Goal: Task Accomplishment & Management: Complete application form

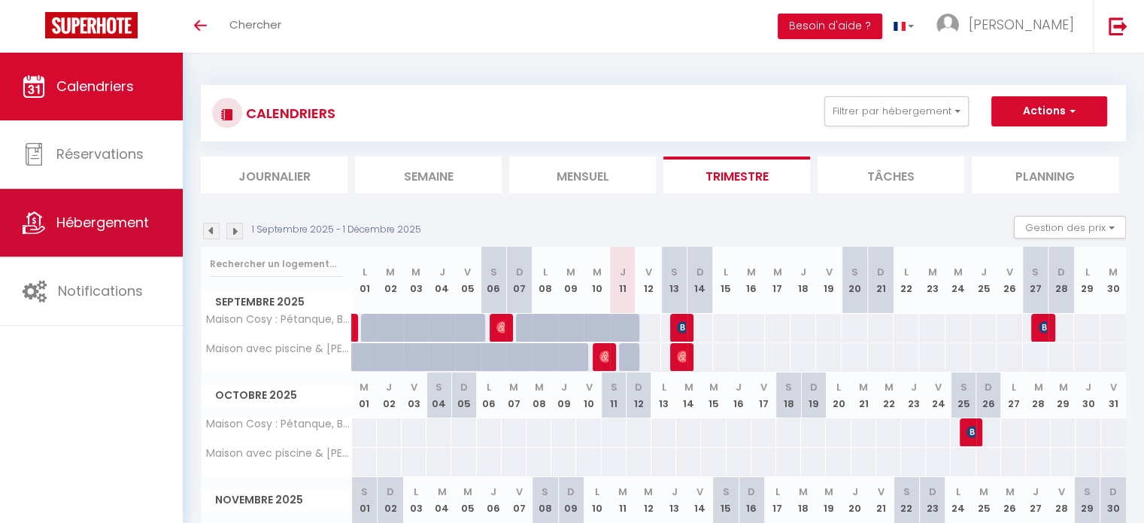
click at [111, 232] on link "Hébergement" at bounding box center [91, 223] width 183 height 68
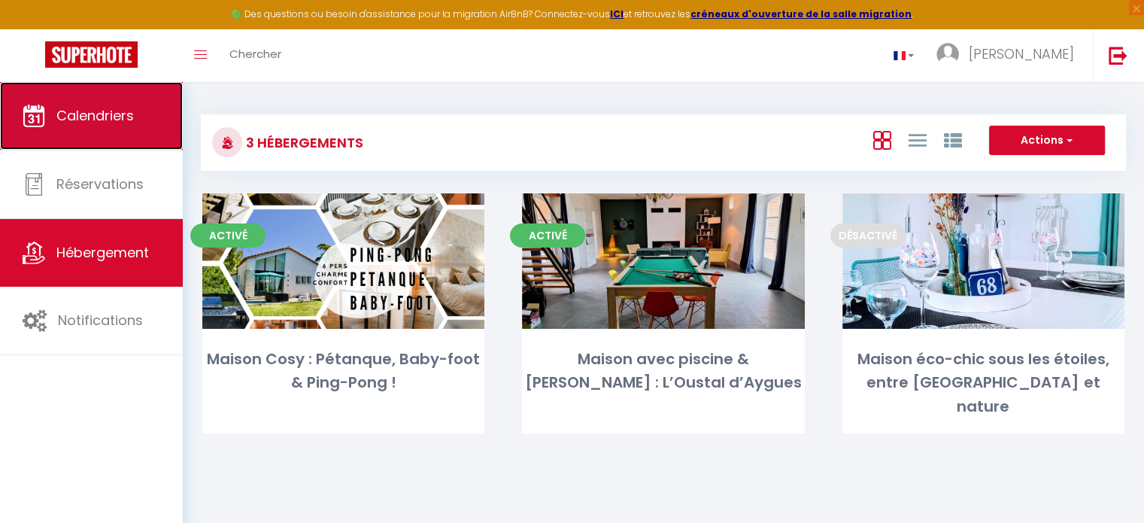
click at [120, 129] on link "Calendriers" at bounding box center [91, 116] width 183 height 68
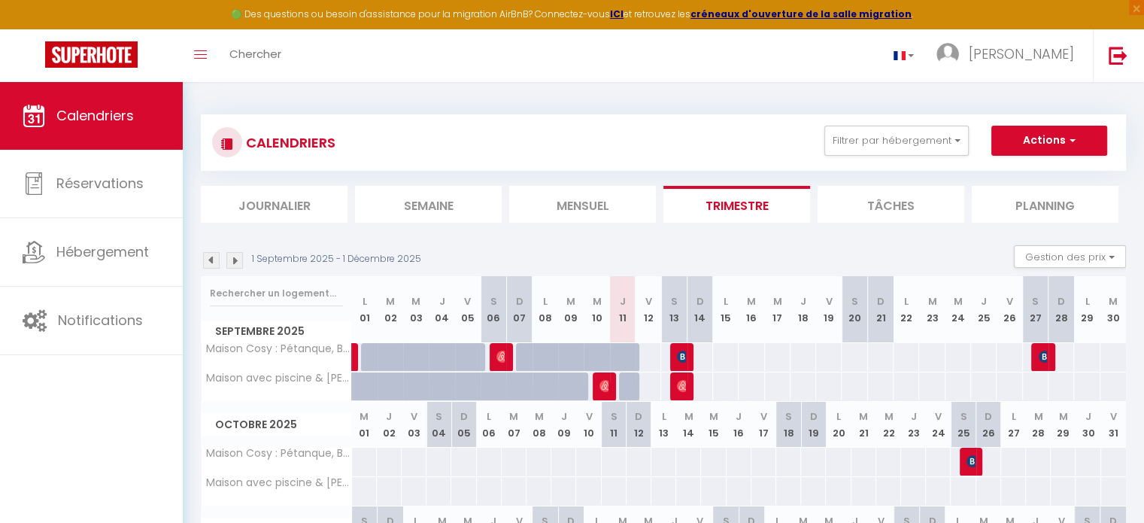
click at [609, 387] on div at bounding box center [603, 386] width 26 height 29
type input "250"
type input "Jeu 11 Septembre 2025"
type input "Ven 12 Septembre 2025"
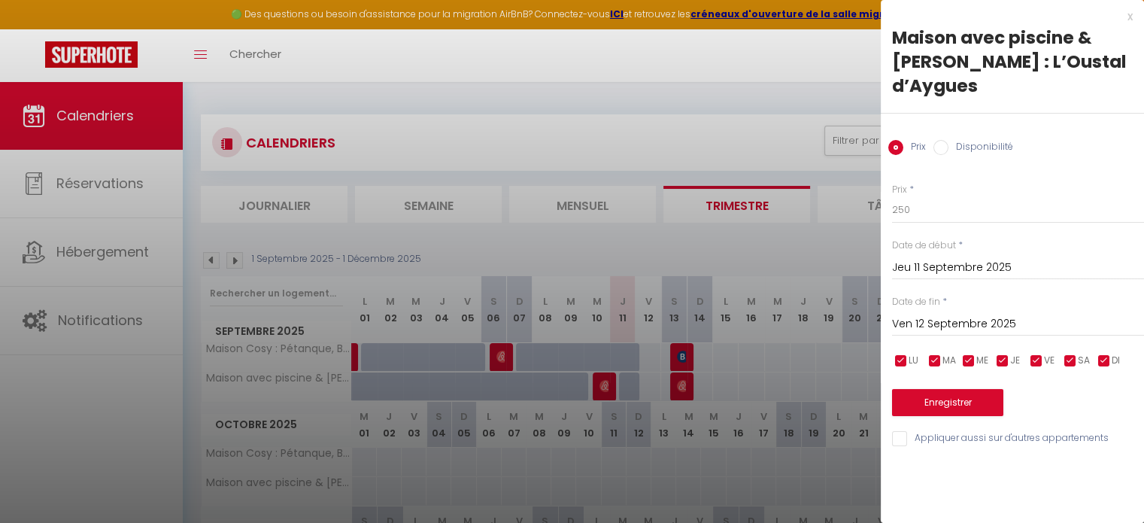
click at [650, 471] on div at bounding box center [572, 261] width 1144 height 523
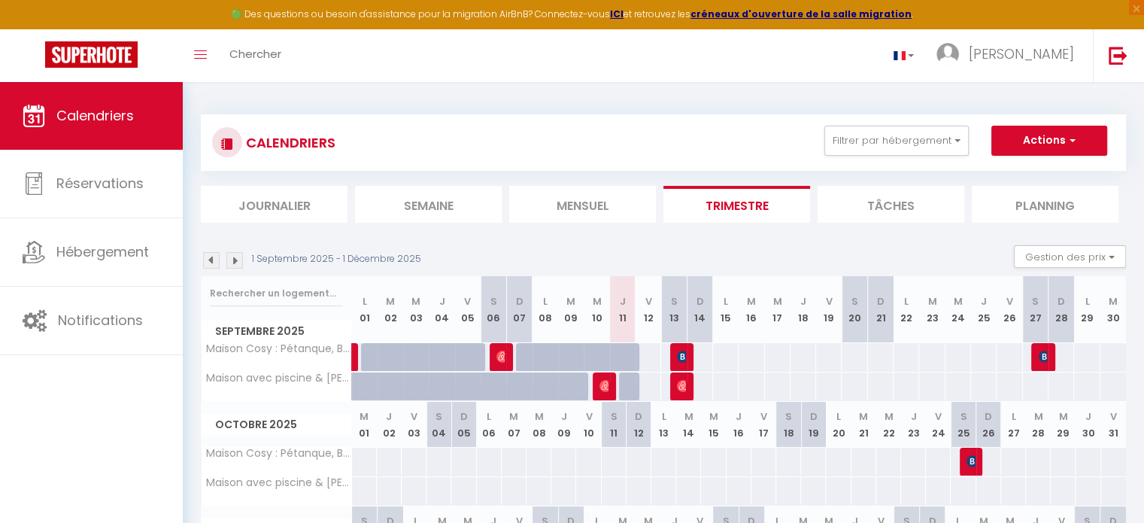
click at [686, 385] on div at bounding box center [681, 386] width 26 height 29
type input "300"
type input "Dim 14 Septembre 2025"
type input "Lun 15 Septembre 2025"
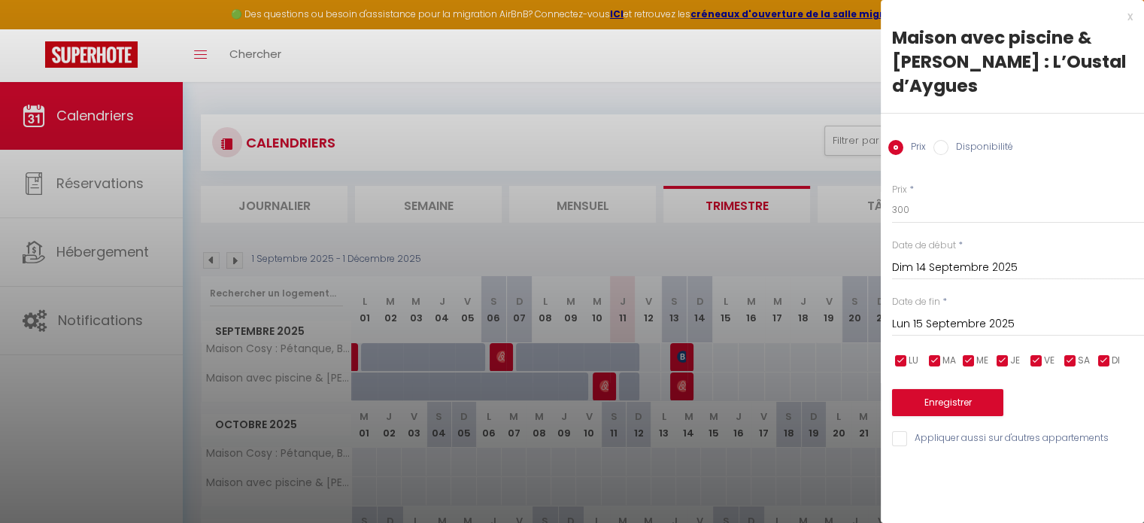
click at [545, 114] on div at bounding box center [572, 261] width 1144 height 523
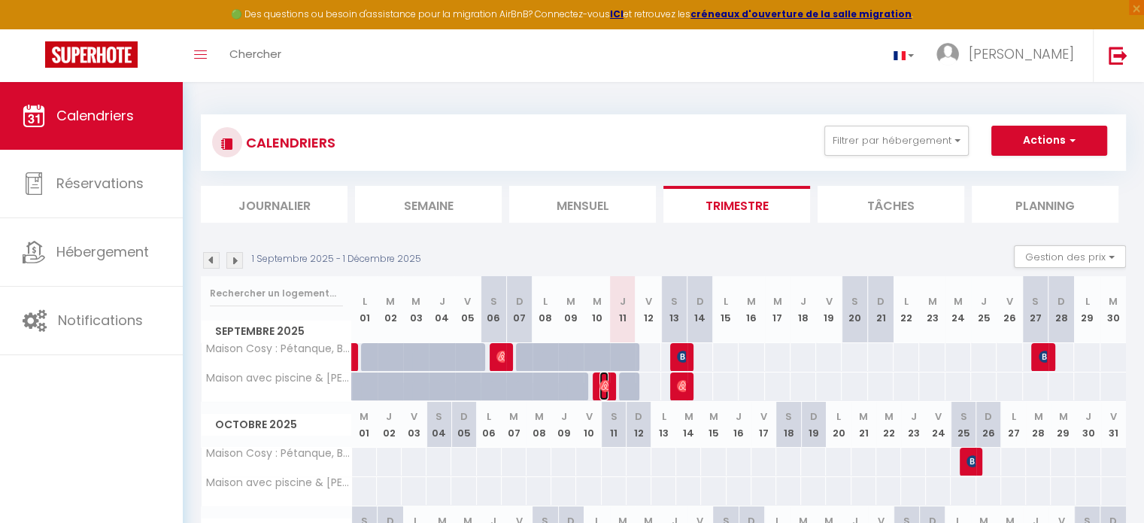
click at [603, 386] on img at bounding box center [606, 386] width 12 height 12
select select "OK"
select select "0"
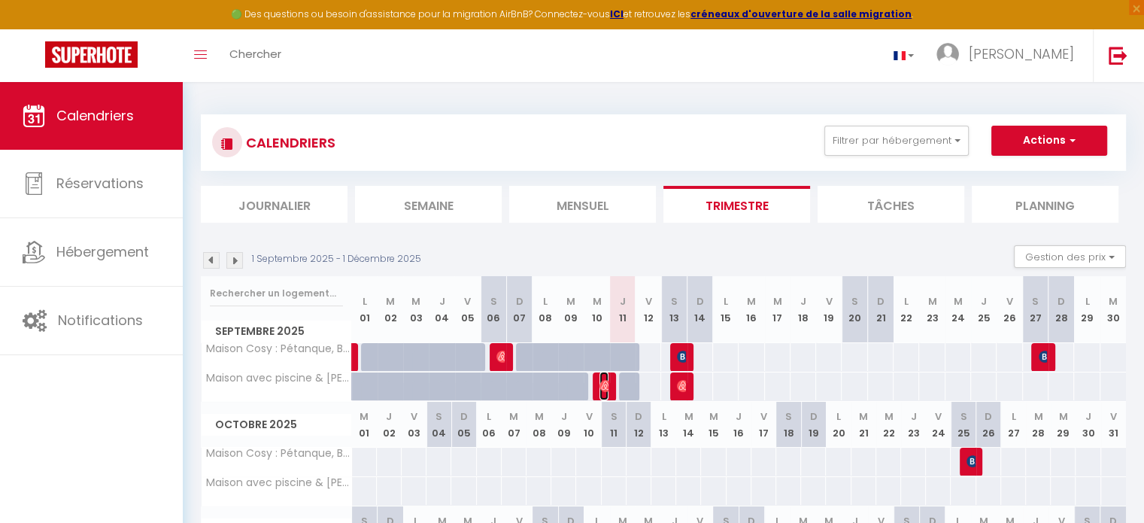
select select "1"
select select
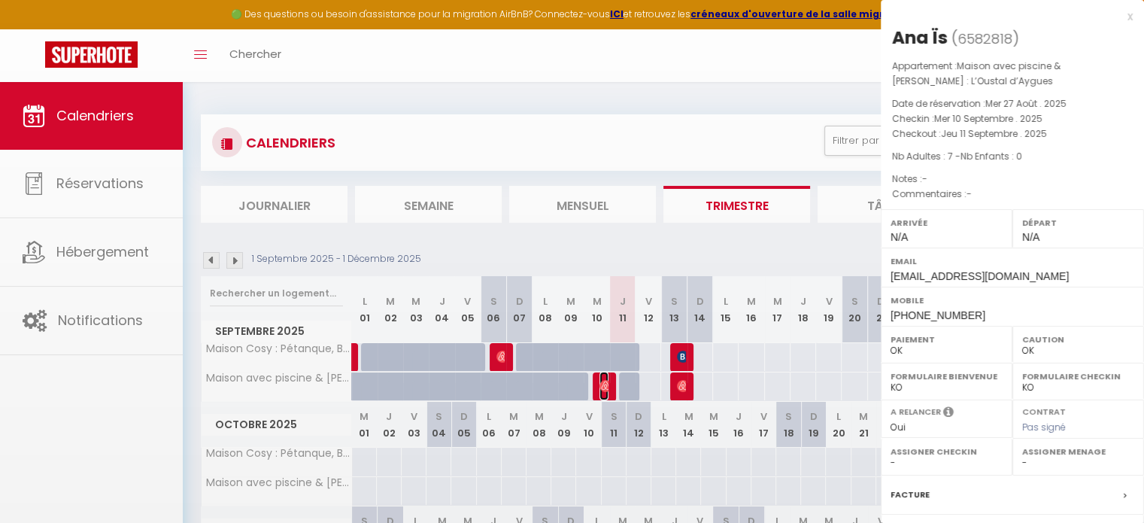
select select "33972"
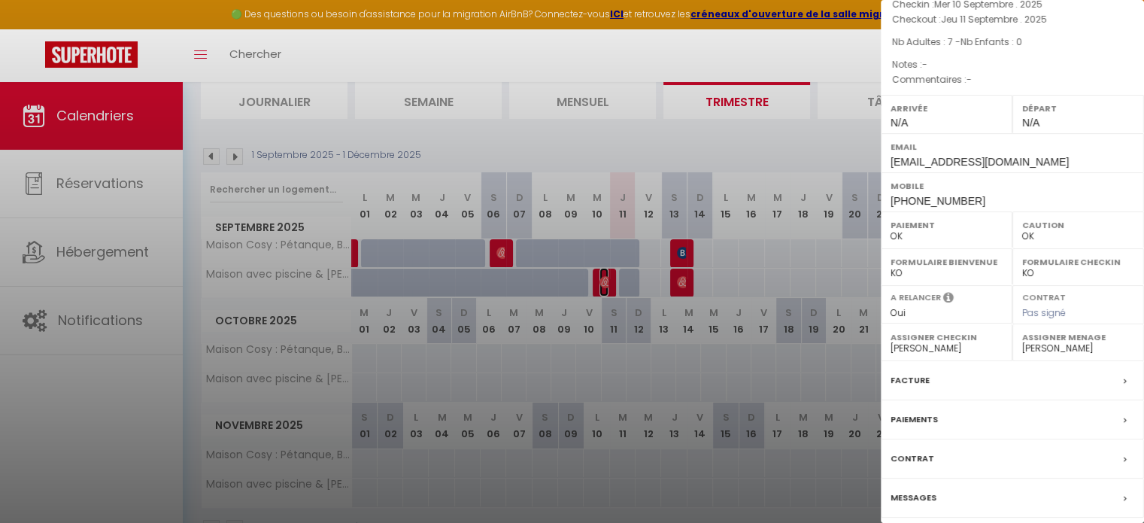
scroll to position [148, 0]
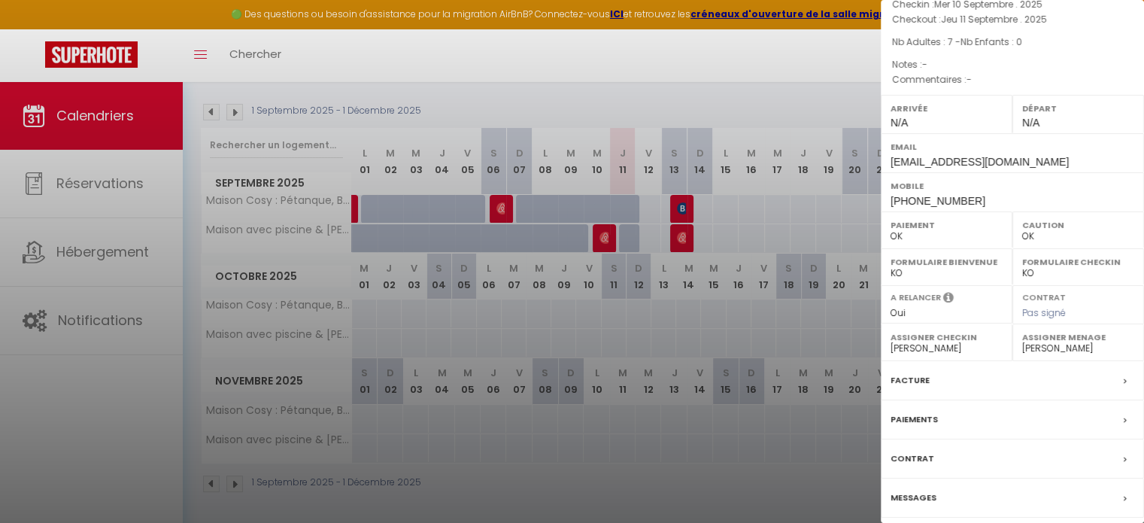
click at [921, 493] on label "Messages" at bounding box center [914, 498] width 46 height 16
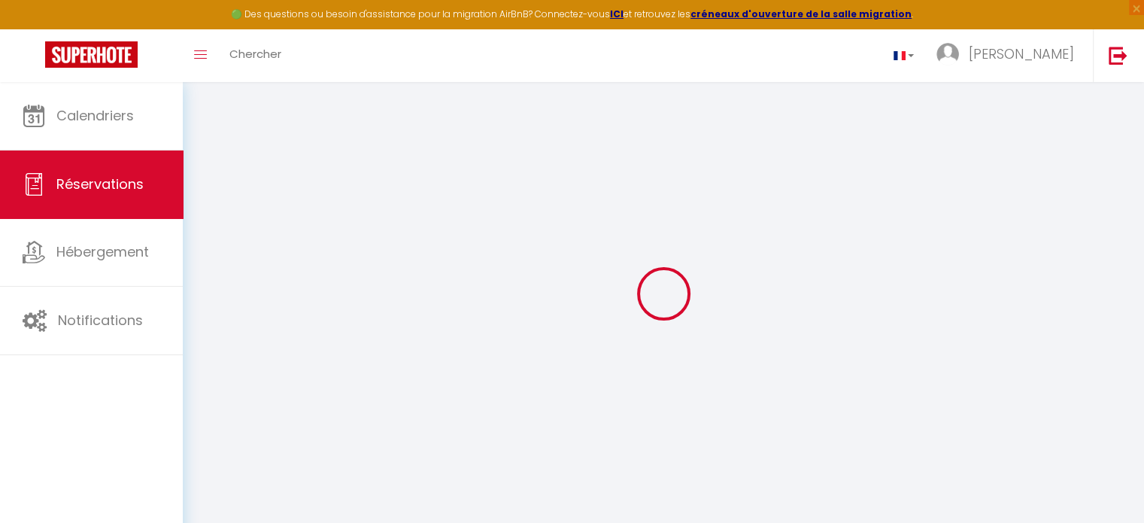
select select
checkbox input "false"
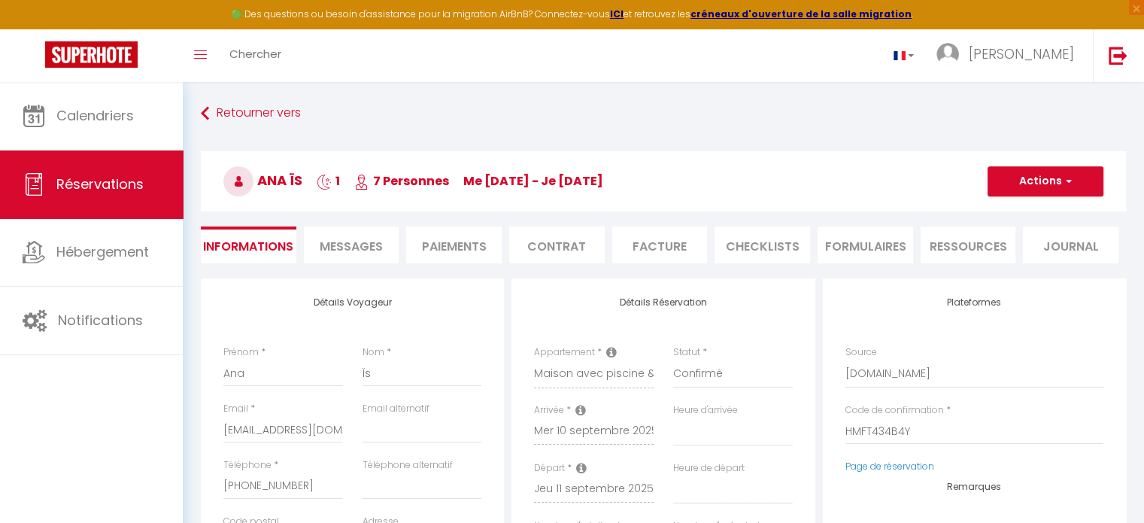
select select
checkbox input "false"
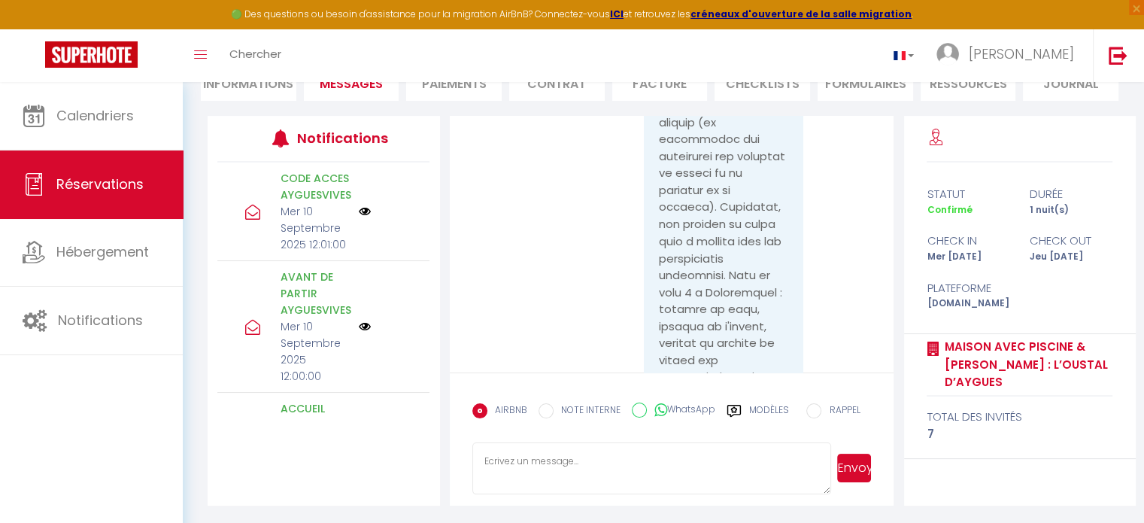
scroll to position [14177, 0]
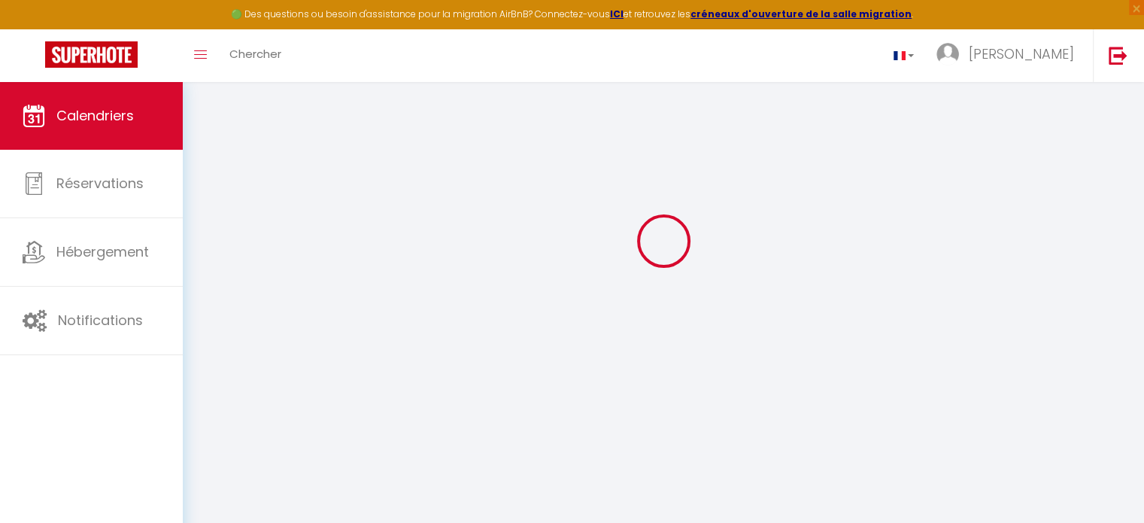
select select
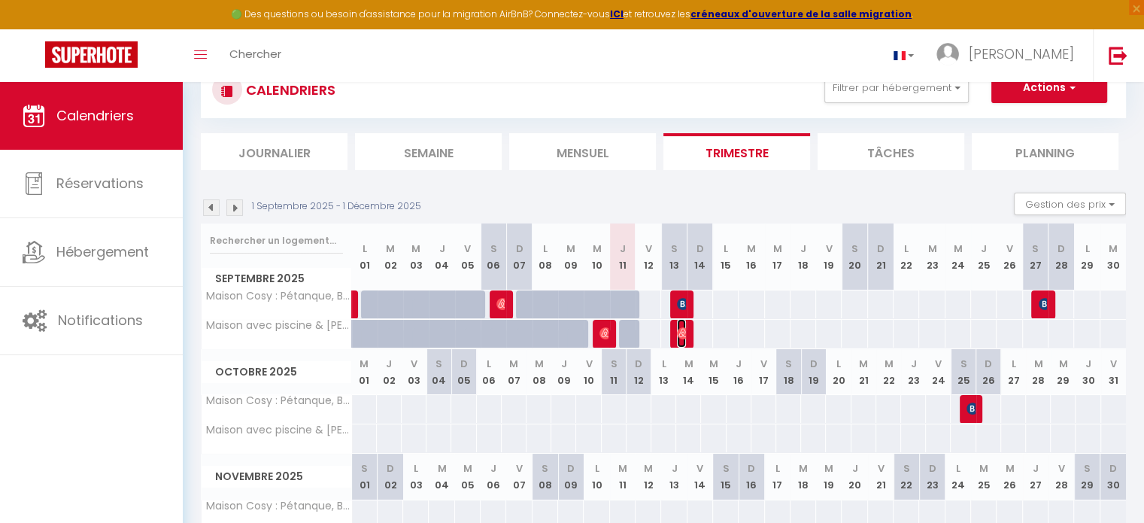
click at [678, 337] on img at bounding box center [683, 333] width 12 height 12
select select "OK"
select select "0"
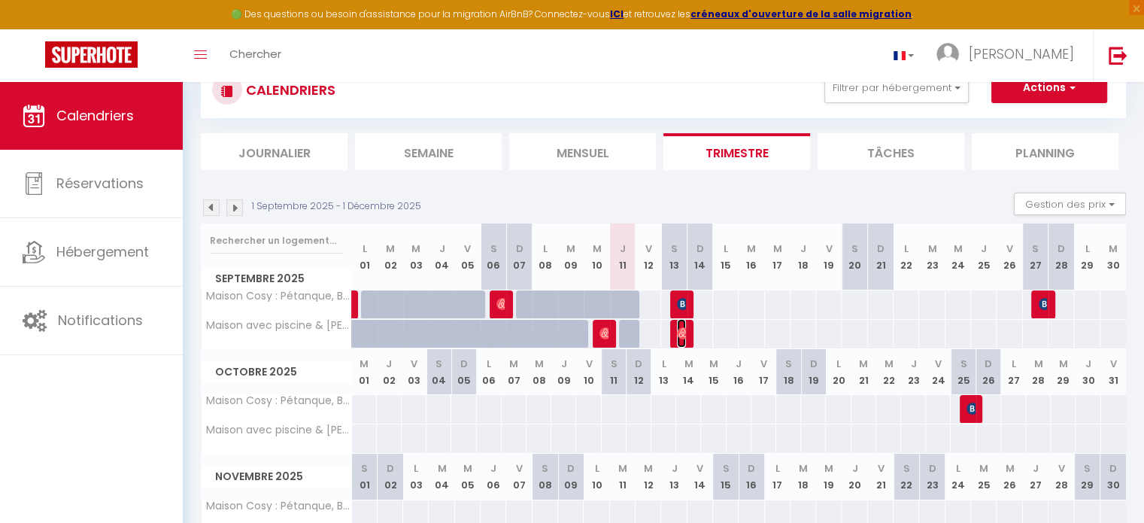
select select "1"
select select
select select "33972"
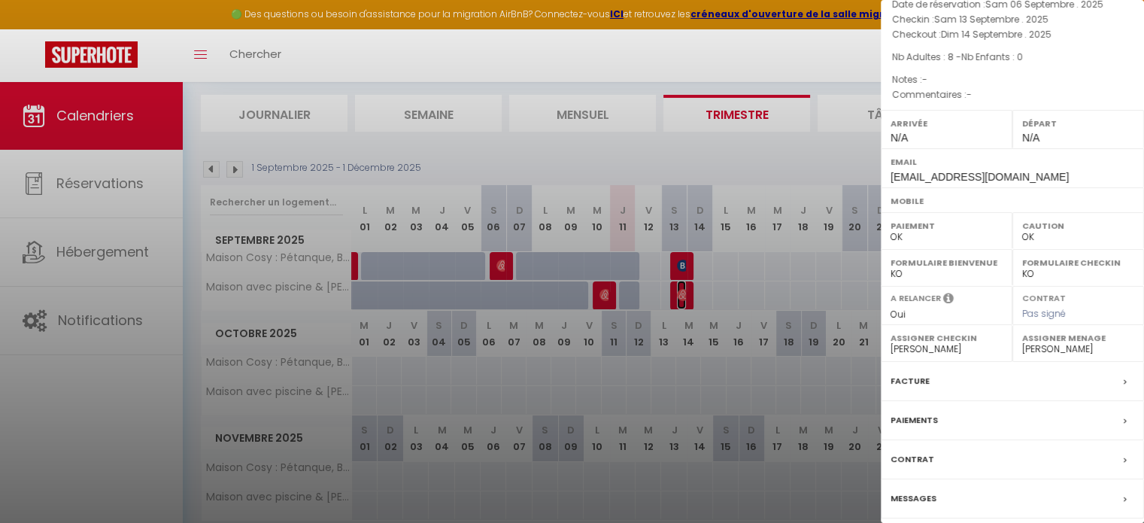
scroll to position [148, 0]
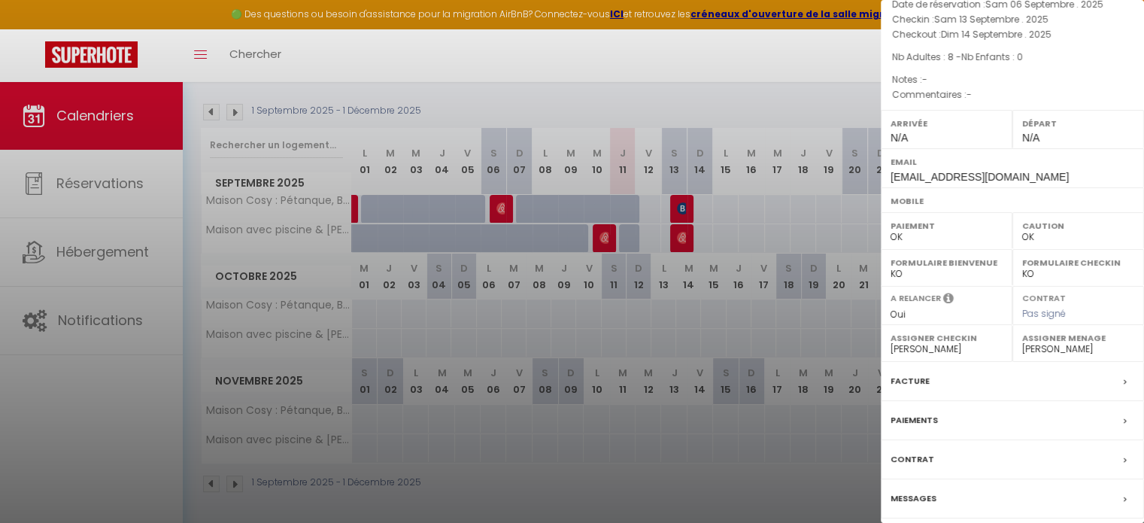
click at [915, 494] on label "Messages" at bounding box center [914, 498] width 46 height 16
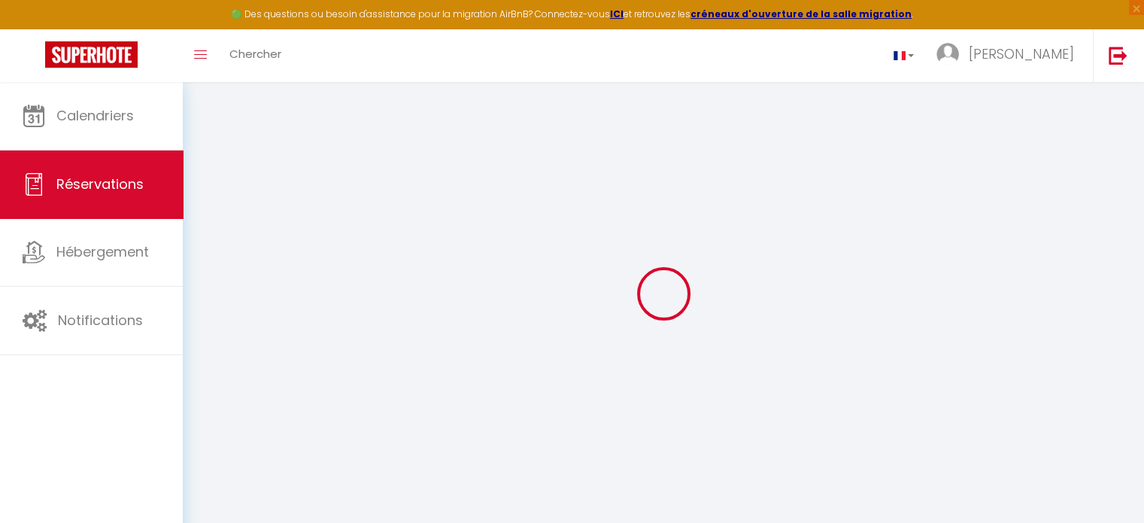
type input "Roman"
type input "Carriere"
type input "[EMAIL_ADDRESS][DOMAIN_NAME]"
select select
type input "15.95"
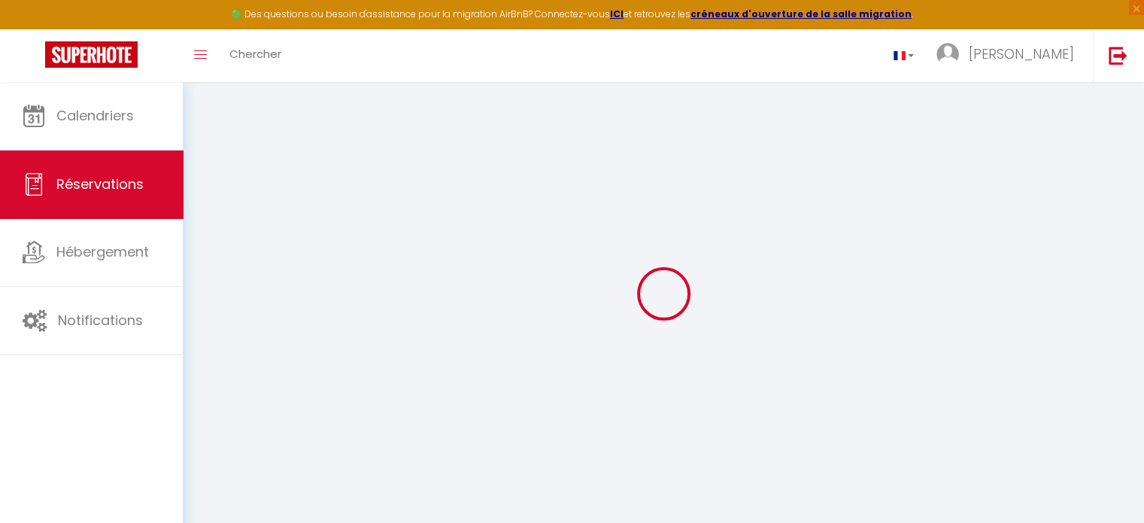
select select "73082"
select select "1"
select select
type input "8"
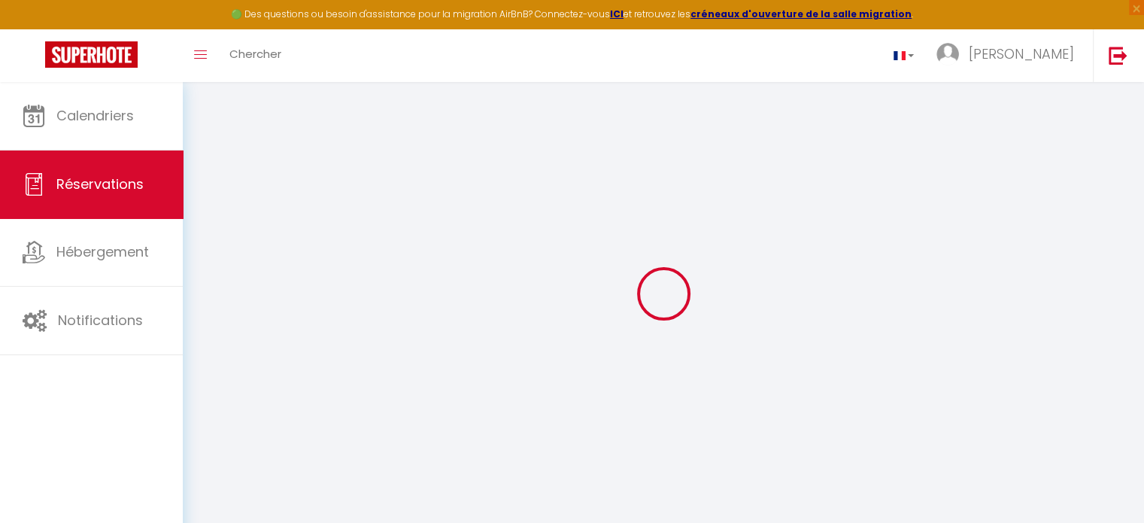
select select "12"
select select
type input "303"
checkbox input "false"
select select "1"
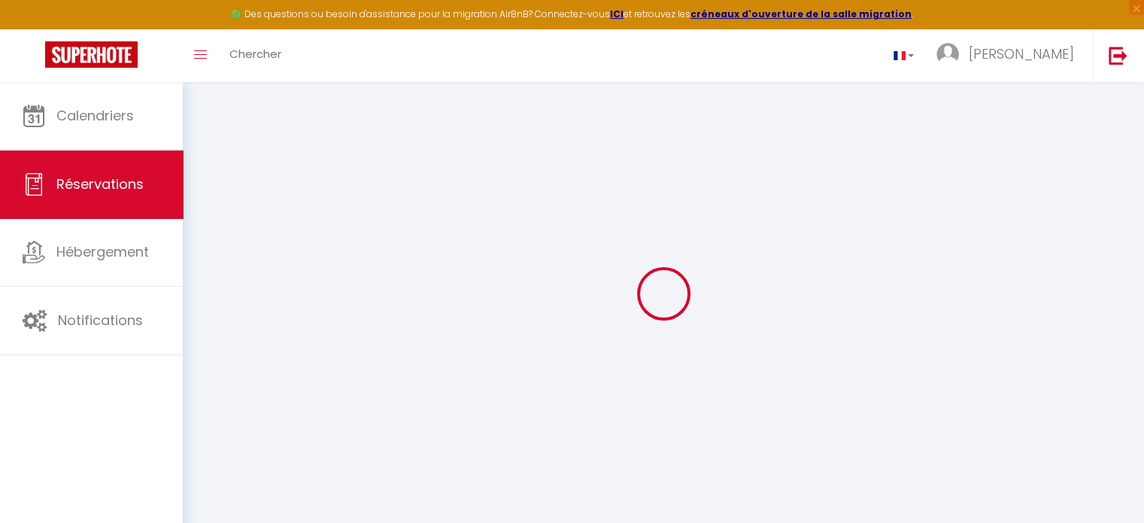
type input "100"
type input "40"
type input "0"
select select
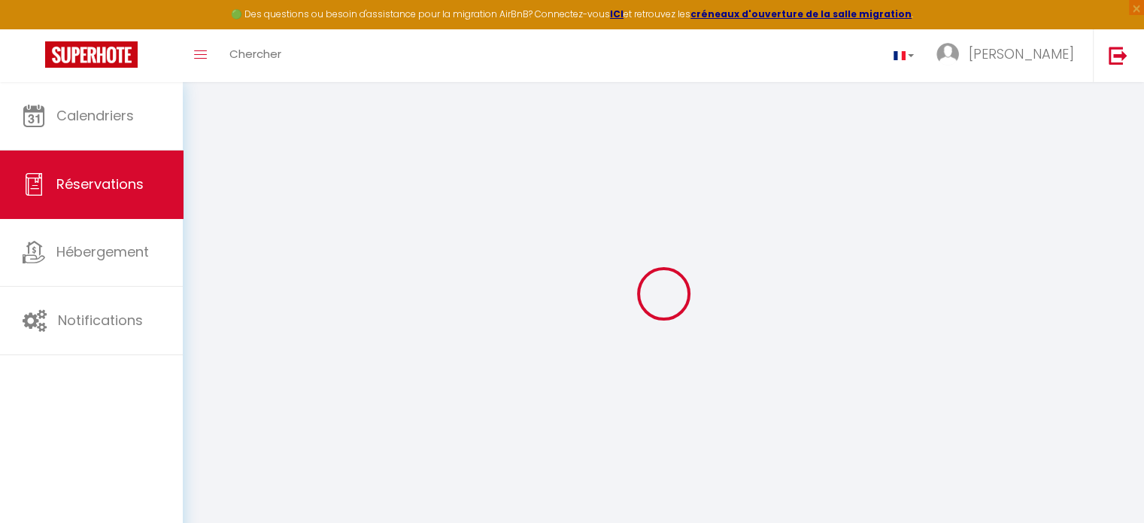
select select
select select "15"
checkbox input "false"
select select
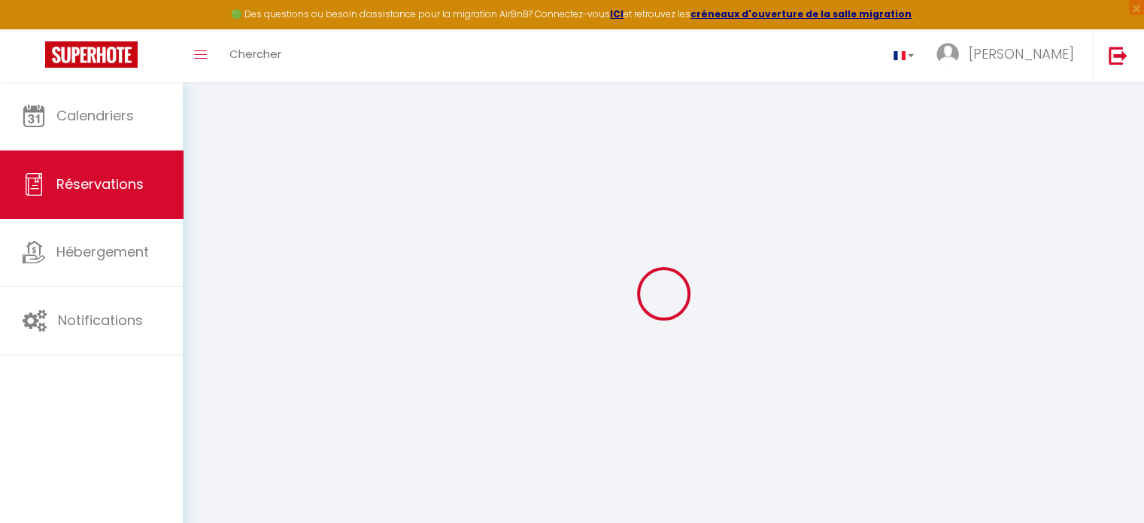
select select
checkbox input "false"
select select
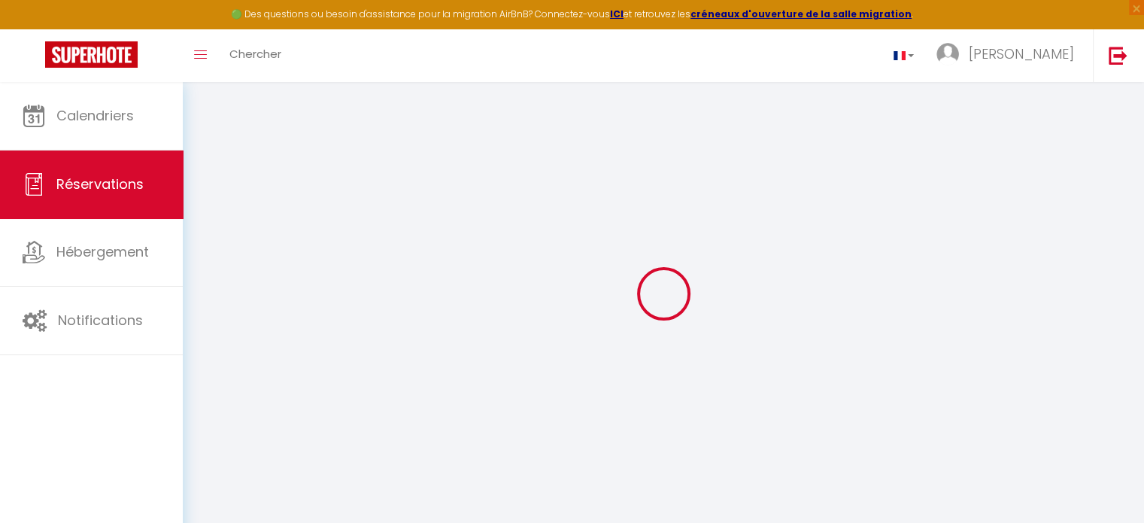
checkbox input "false"
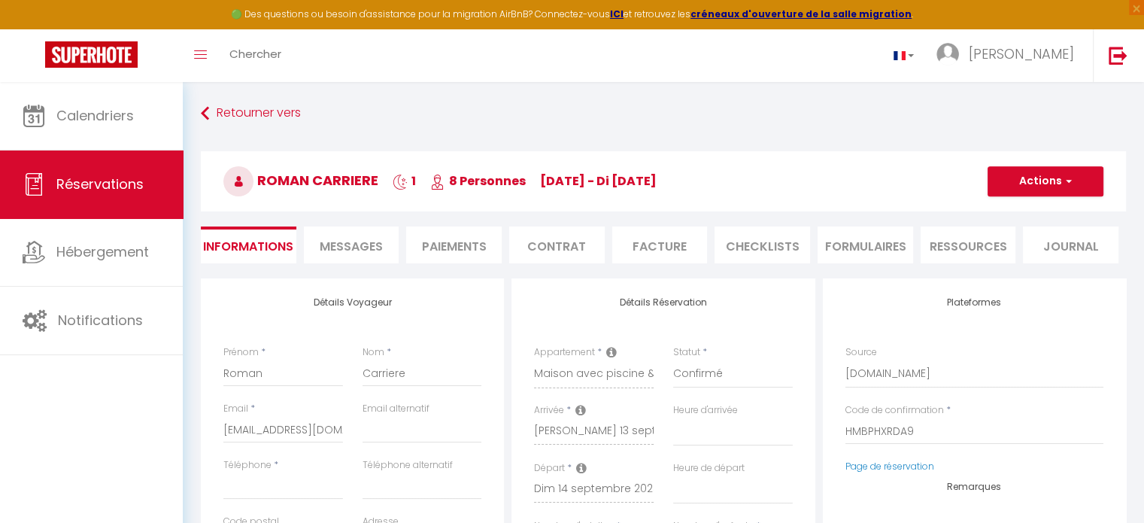
select select
checkbox input "false"
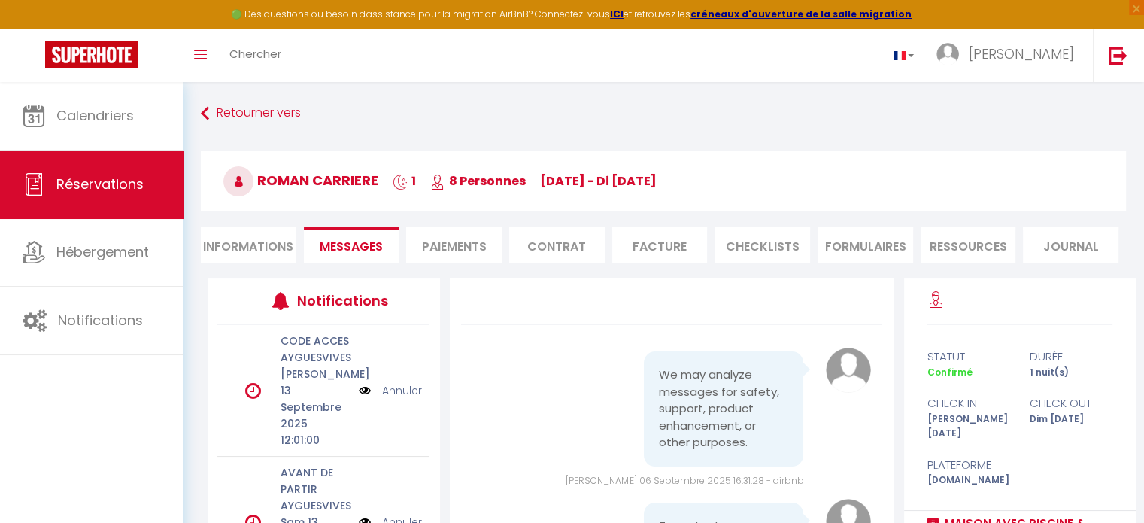
scroll to position [761, 0]
